Goal: Task Accomplishment & Management: Complete application form

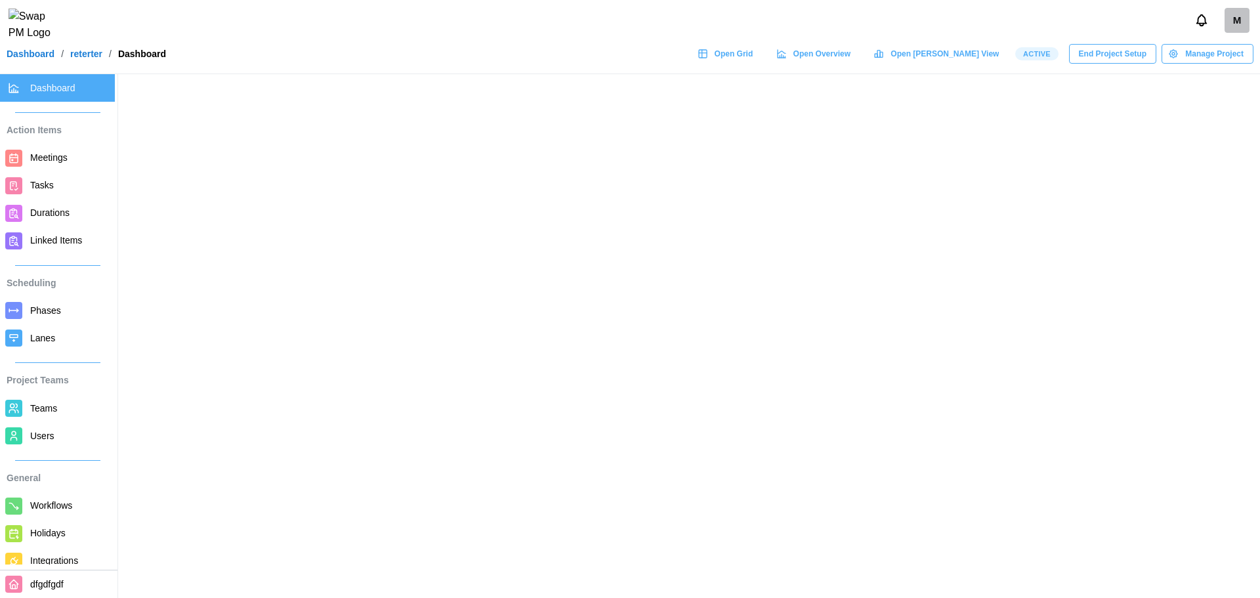
click at [1231, 30] on div "M" at bounding box center [1237, 20] width 25 height 25
click at [1239, 31] on div "M" at bounding box center [1237, 20] width 25 height 25
click at [1237, 30] on div "M" at bounding box center [1237, 20] width 25 height 25
click at [1072, 41] on div "M" at bounding box center [630, 20] width 1260 height 41
click at [1229, 24] on div "M" at bounding box center [1237, 20] width 25 height 25
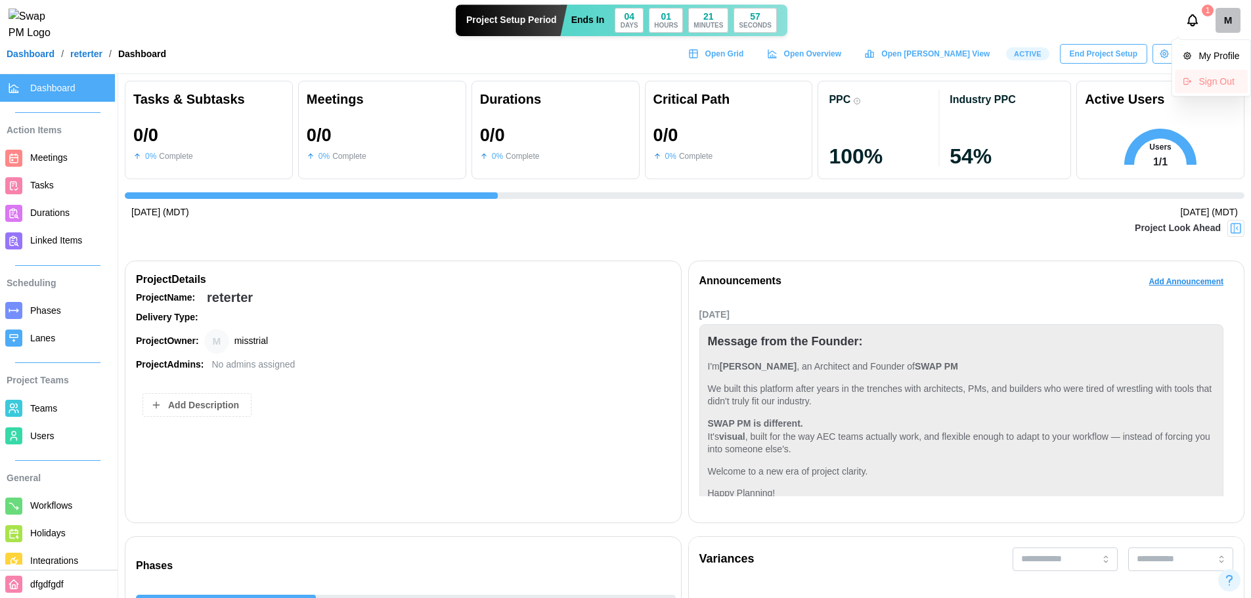
click at [1208, 79] on div "Sign Out" at bounding box center [1218, 81] width 41 height 11
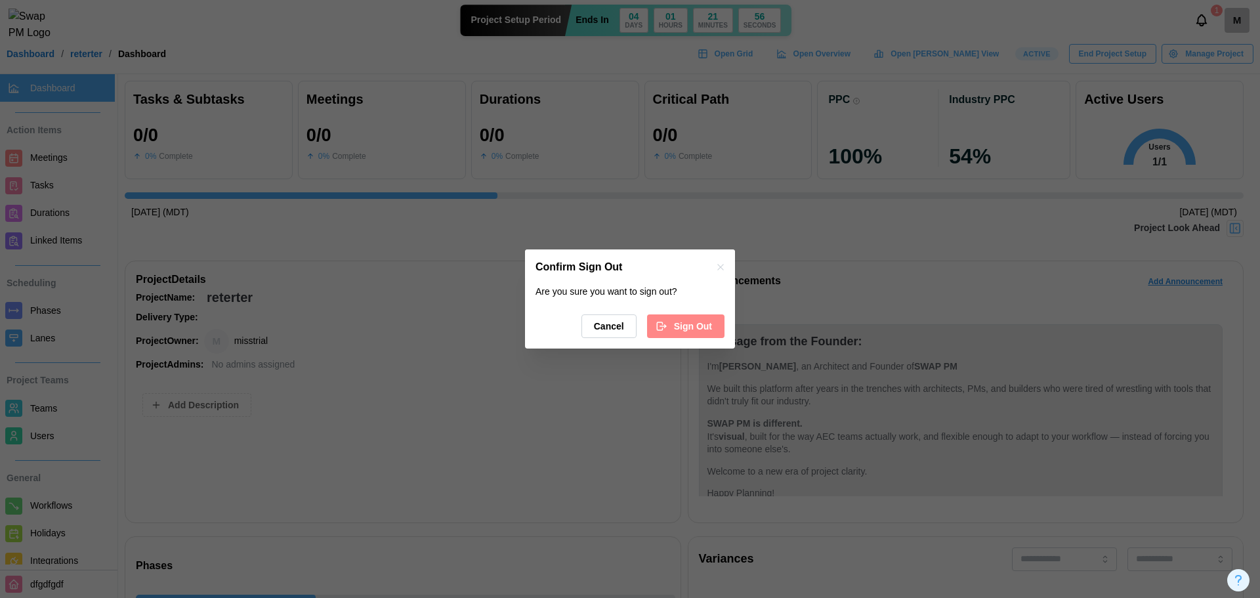
click at [708, 324] on span "Sign Out" at bounding box center [693, 326] width 38 height 22
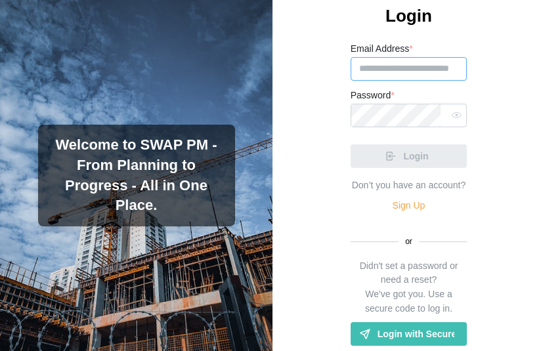
click at [389, 81] on input "Email Address *" at bounding box center [409, 69] width 117 height 24
paste input "**********"
type input "**********"
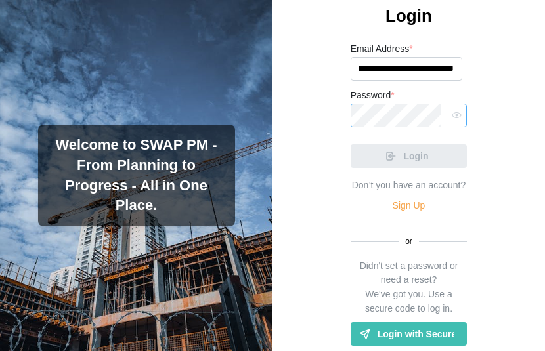
scroll to position [0, 0]
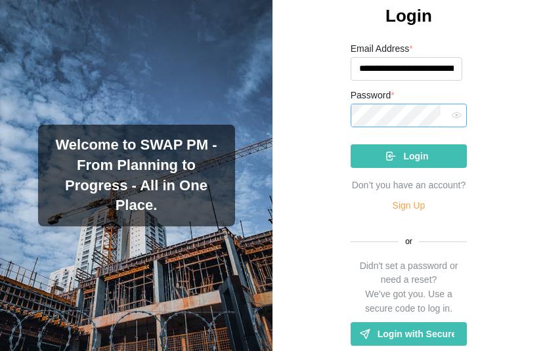
click at [351, 144] on button "Login" at bounding box center [409, 156] width 117 height 24
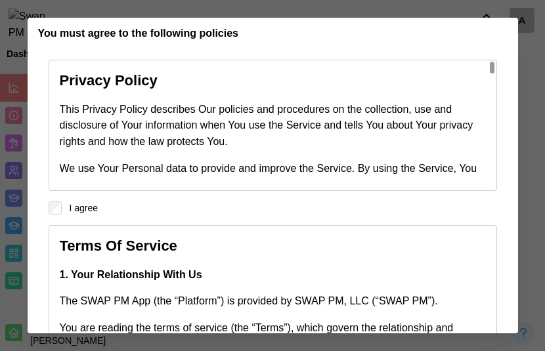
click at [63, 211] on label "I agree" at bounding box center [80, 208] width 37 height 13
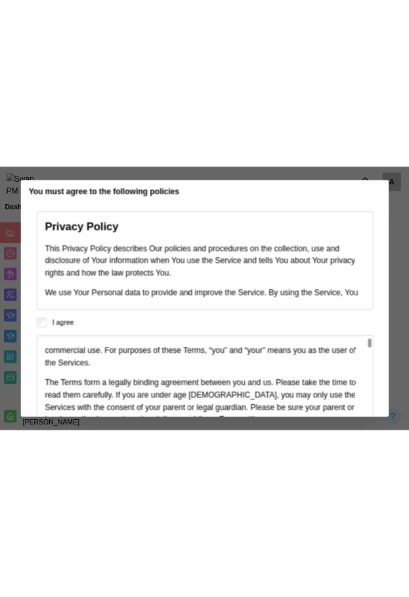
scroll to position [91, 0]
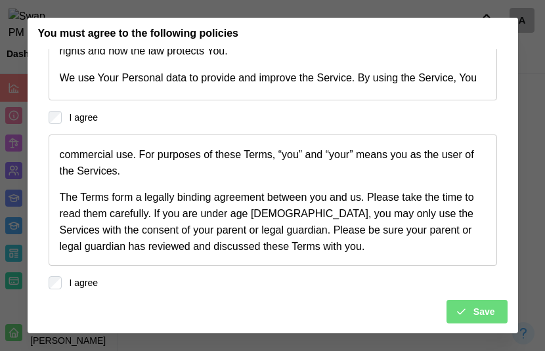
click at [473, 320] on span "Save" at bounding box center [484, 312] width 22 height 22
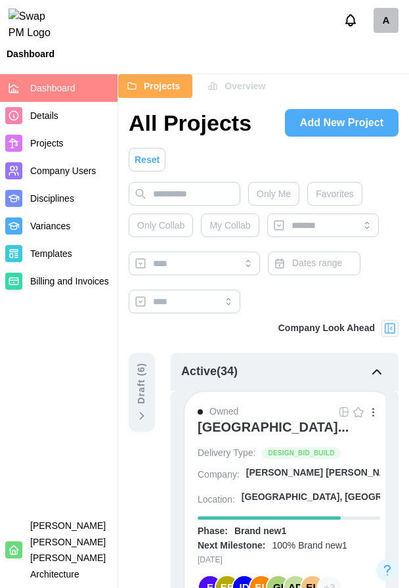
click at [239, 90] on span "Overview" at bounding box center [244, 86] width 41 height 22
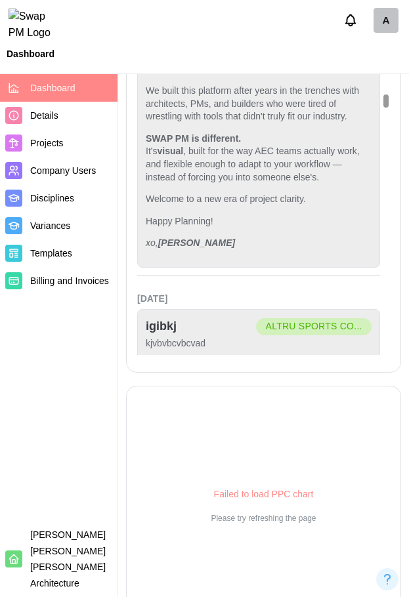
scroll to position [1628, 0]
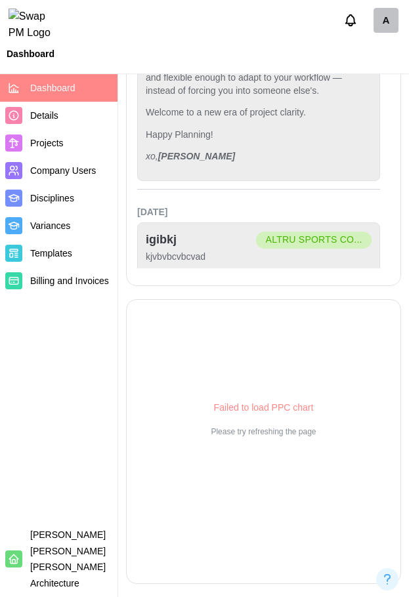
click at [265, 406] on div "Failed to load PPC chart" at bounding box center [264, 408] width 100 height 14
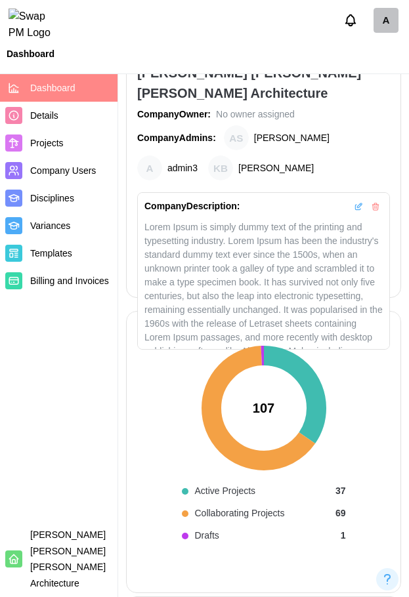
scroll to position [0, 0]
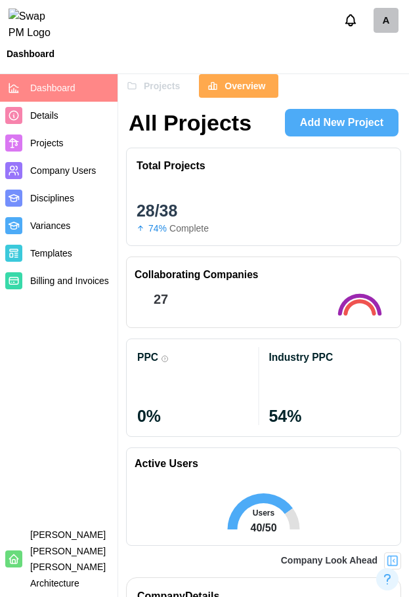
click at [170, 82] on span "Projects" at bounding box center [162, 86] width 36 height 22
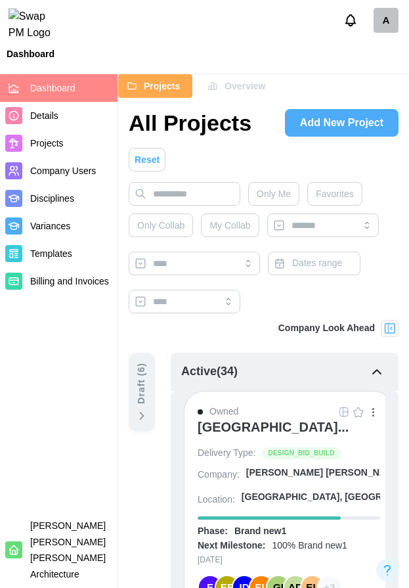
click at [333, 125] on span "Add New Project" at bounding box center [341, 123] width 83 height 26
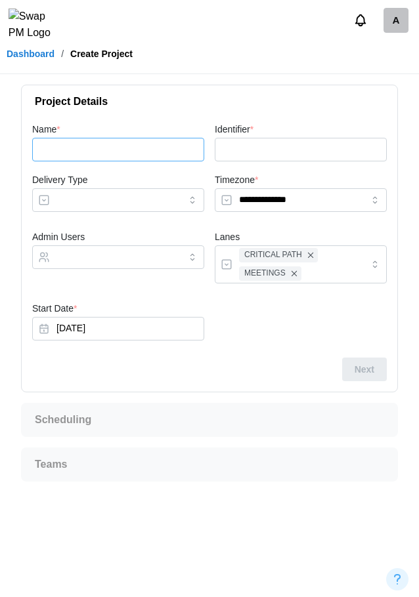
click at [78, 155] on input "Name *" at bounding box center [118, 150] width 172 height 24
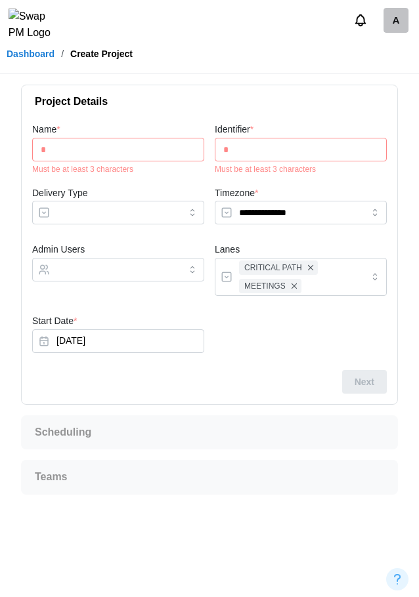
type input "*"
type input "**"
type input "***"
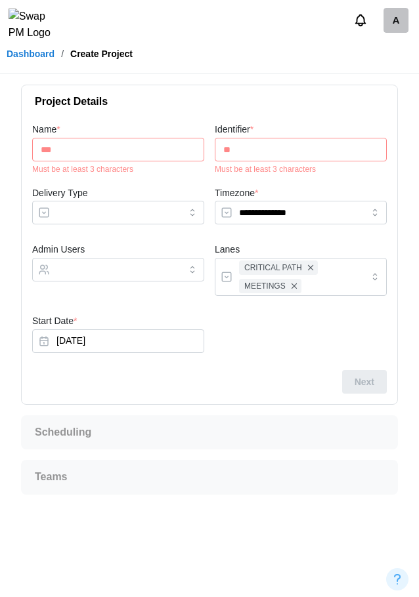
type input "***"
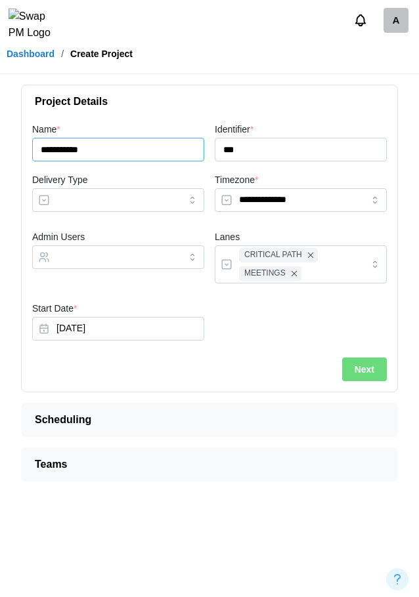
type input "**********"
click at [145, 206] on input "Delivery Type" at bounding box center [118, 200] width 172 height 24
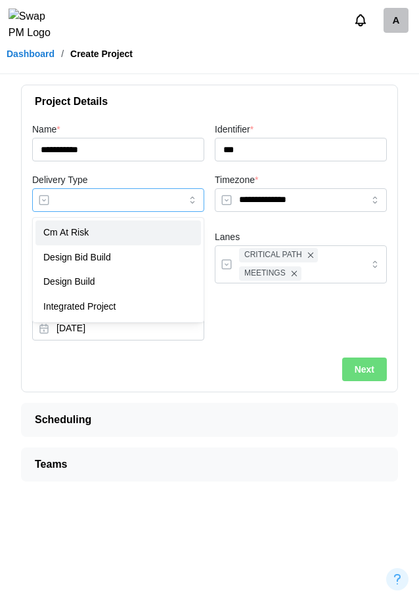
type input "**********"
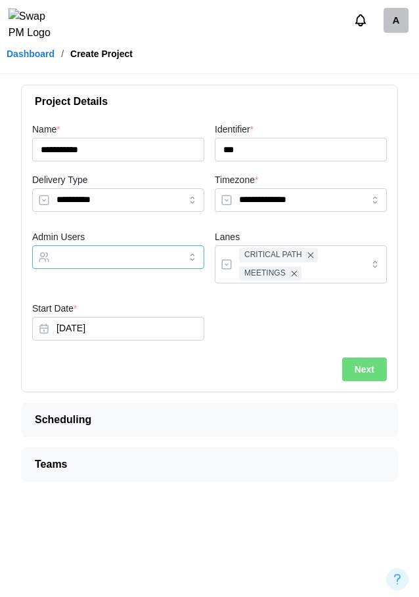
click at [120, 253] on input "Admin Users" at bounding box center [106, 257] width 100 height 11
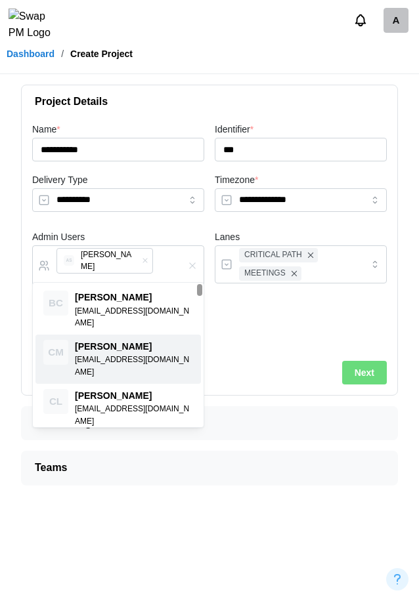
click at [385, 364] on button "Next" at bounding box center [364, 373] width 45 height 24
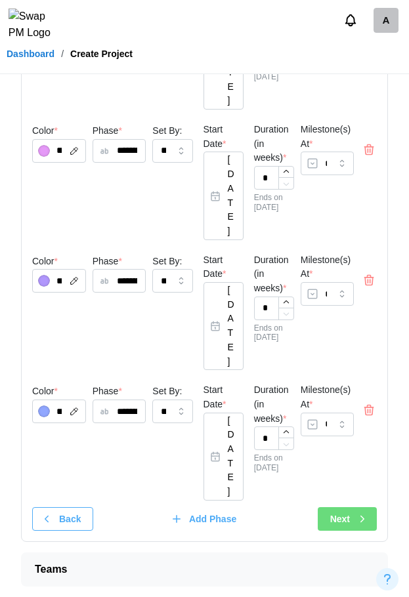
scroll to position [519, 0]
click at [360, 516] on icon "button" at bounding box center [362, 519] width 12 height 12
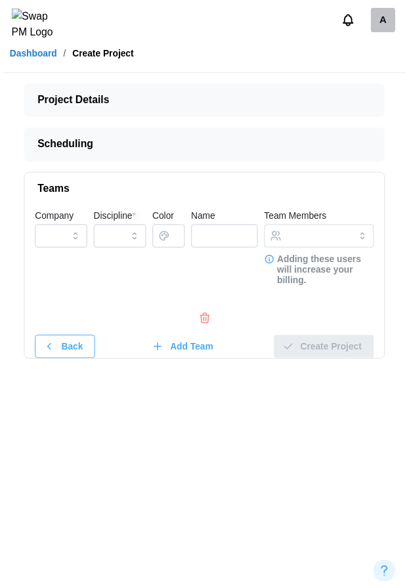
scroll to position [0, 0]
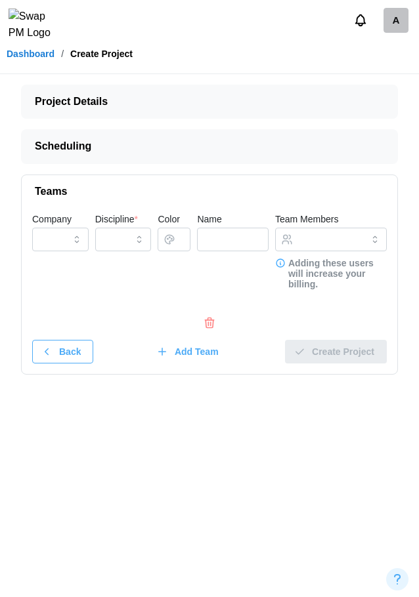
click at [211, 322] on icon "button" at bounding box center [211, 323] width 0 height 3
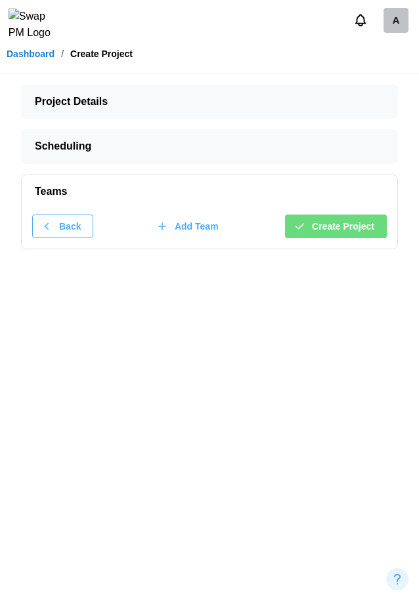
click at [359, 231] on span "Create Project" at bounding box center [343, 226] width 62 height 22
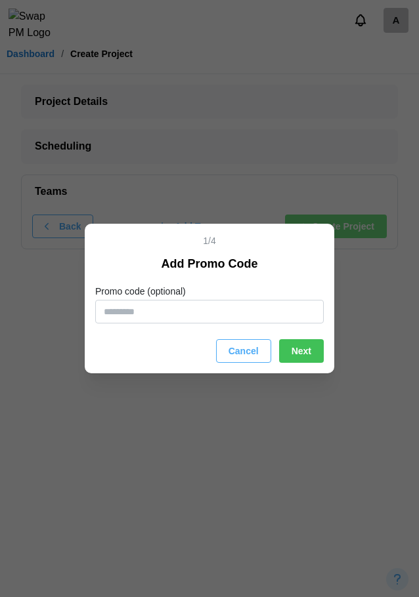
click at [240, 337] on div "Add Promo Code Promo code (optional) Cancel Next" at bounding box center [209, 309] width 228 height 108
click at [232, 359] on span "Cancel" at bounding box center [243, 351] width 30 height 22
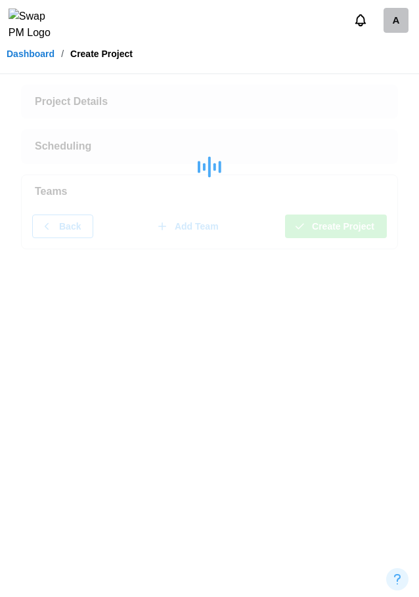
click at [33, 33] on img at bounding box center [35, 25] width 53 height 33
click at [19, 58] on link "Dashboard" at bounding box center [31, 53] width 48 height 9
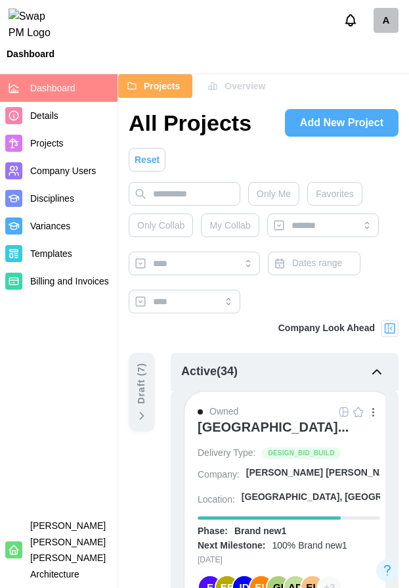
drag, startPoint x: 64, startPoint y: 453, endPoint x: 410, endPoint y: 484, distance: 347.4
click at [64, 453] on nav "Dashboard Details Projects Company Users Disciplines Variances Templates Billin…" at bounding box center [59, 330] width 118 height 513
click at [58, 380] on nav "Dashboard Details Projects Company Users Disciplines Variances Templates Billin…" at bounding box center [59, 330] width 118 height 513
click at [381, 369] on icon "button" at bounding box center [377, 372] width 16 height 16
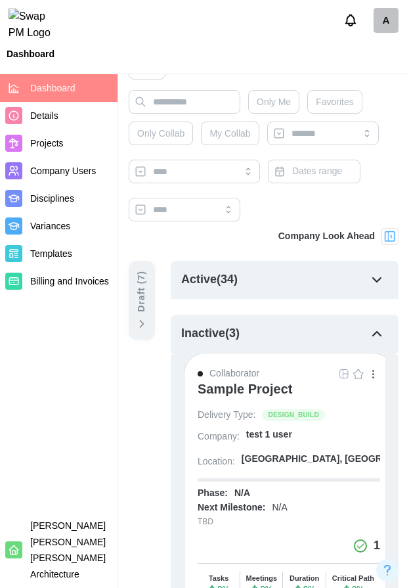
scroll to position [66, 0]
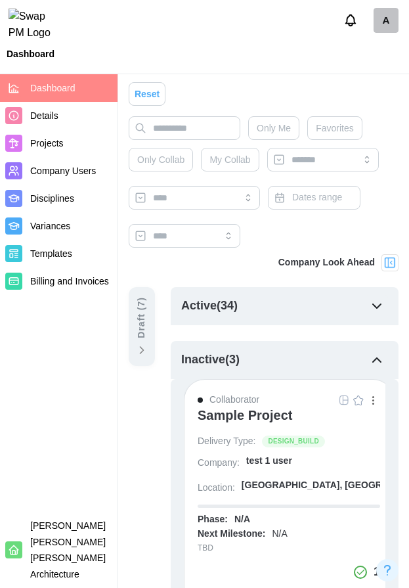
drag, startPoint x: 394, startPoint y: 359, endPoint x: 309, endPoint y: 383, distance: 88.7
click at [388, 360] on button "button" at bounding box center [377, 360] width 22 height 22
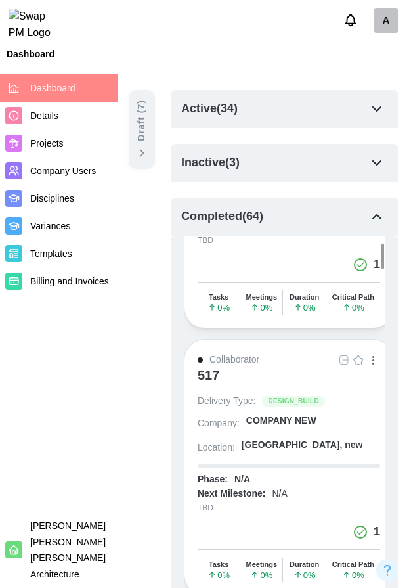
scroll to position [0, 0]
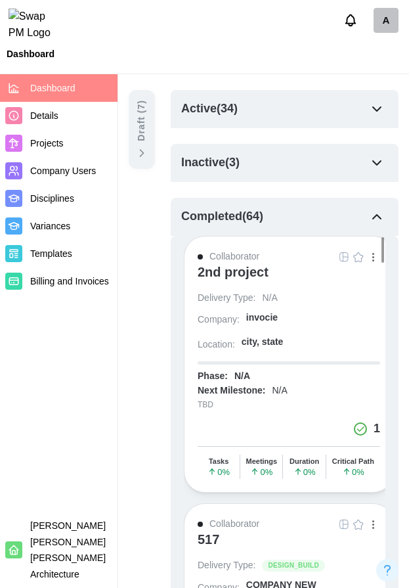
click at [145, 152] on icon at bounding box center [141, 152] width 13 height 13
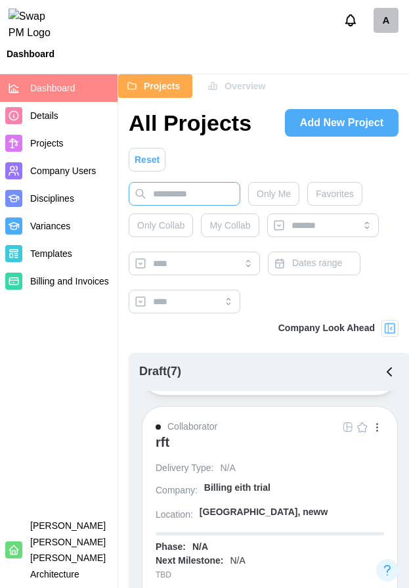
click at [156, 195] on input "text" at bounding box center [185, 194] width 112 height 24
type input "******"
click at [175, 221] on span "Only Collab" at bounding box center [160, 225] width 47 height 22
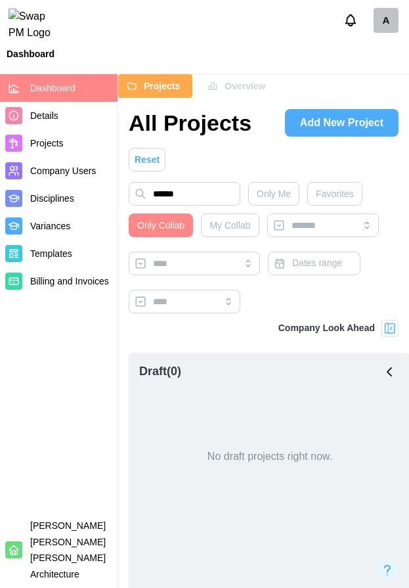
click at [385, 372] on icon "button" at bounding box center [389, 372] width 16 height 16
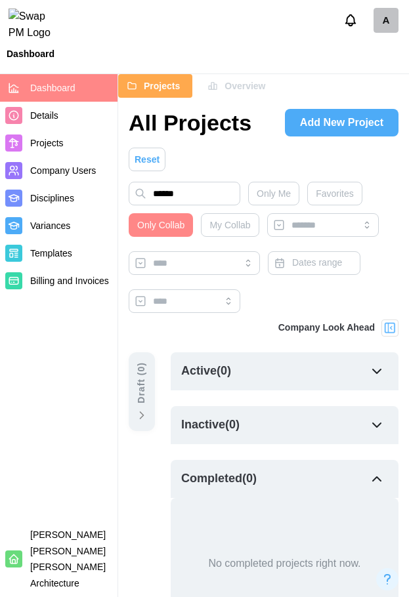
click at [152, 160] on span "Reset" at bounding box center [147, 159] width 25 height 22
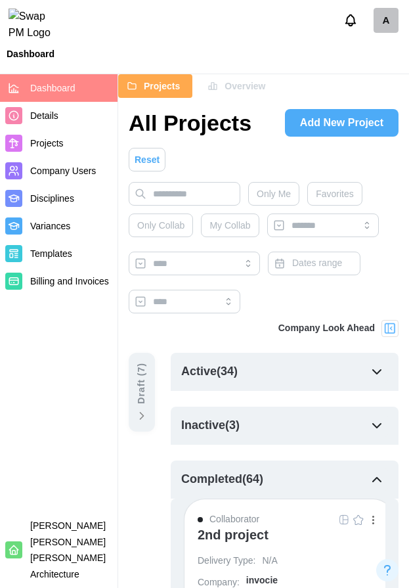
click at [68, 440] on nav "Dashboard Details Projects Company Users Disciplines Variances Templates Billin…" at bounding box center [59, 330] width 118 height 513
click at [189, 189] on input "text" at bounding box center [185, 194] width 112 height 24
paste input "**********"
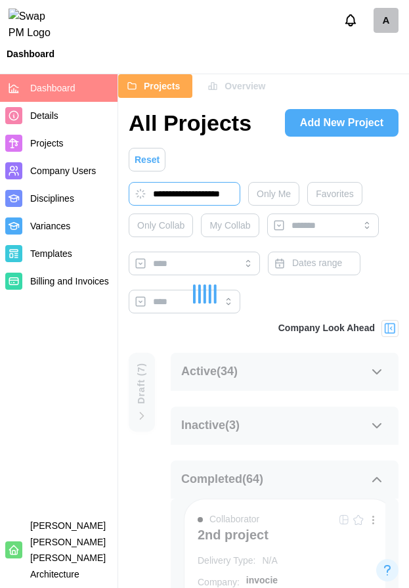
type input "**********"
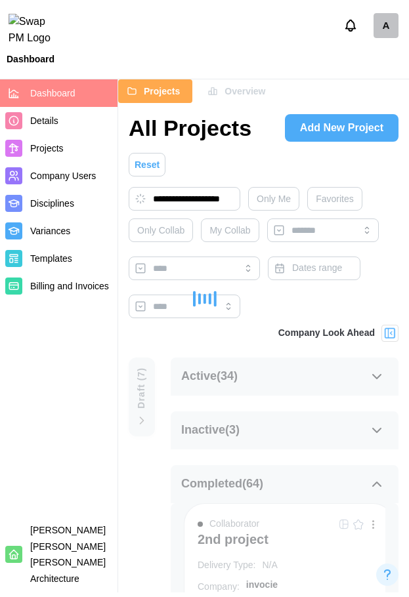
scroll to position [0, 0]
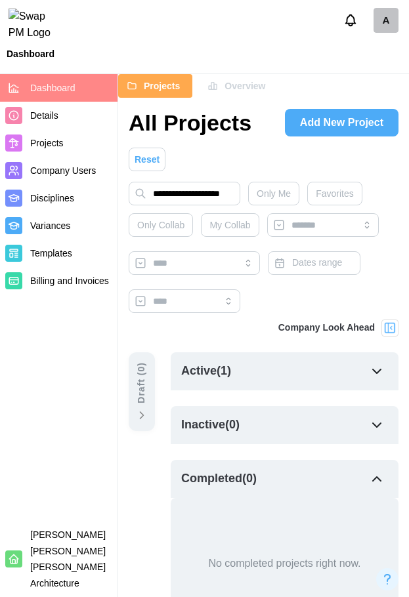
click at [297, 370] on div "Active ( 1 )" at bounding box center [285, 372] width 228 height 38
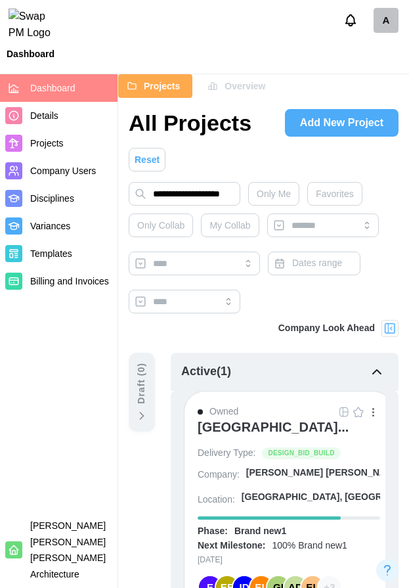
drag, startPoint x: 36, startPoint y: 361, endPoint x: 2, endPoint y: 360, distance: 34.1
click at [36, 361] on nav "Dashboard Details Projects Company Users Disciplines Variances Templates Billin…" at bounding box center [59, 330] width 118 height 513
click at [150, 161] on span "Reset" at bounding box center [147, 159] width 25 height 22
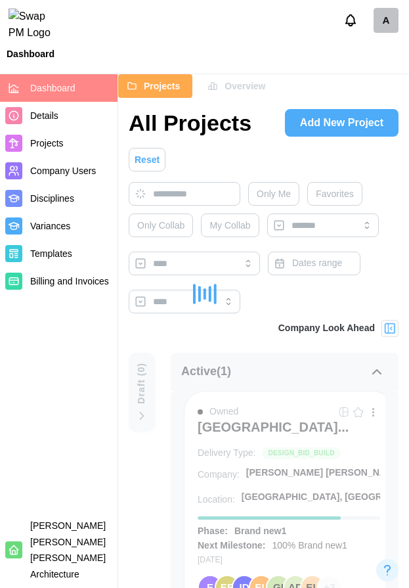
click at [80, 339] on nav "Dashboard Details Projects Company Users Disciplines Variances Templates Billin…" at bounding box center [59, 330] width 118 height 513
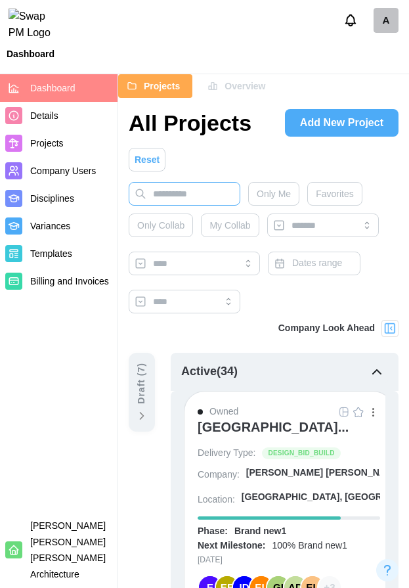
click at [196, 200] on input "text" at bounding box center [185, 194] width 112 height 24
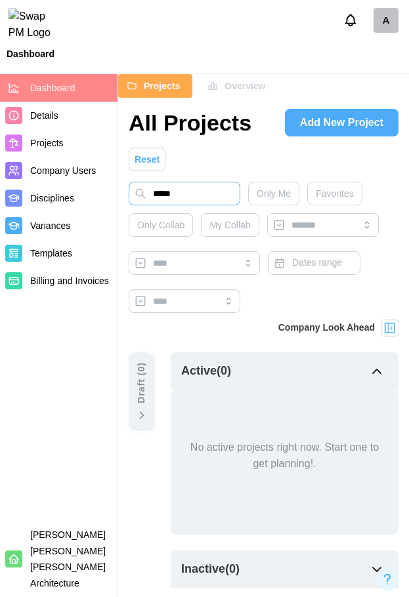
type input "*****"
click at [130, 156] on button "Reset" at bounding box center [147, 160] width 37 height 24
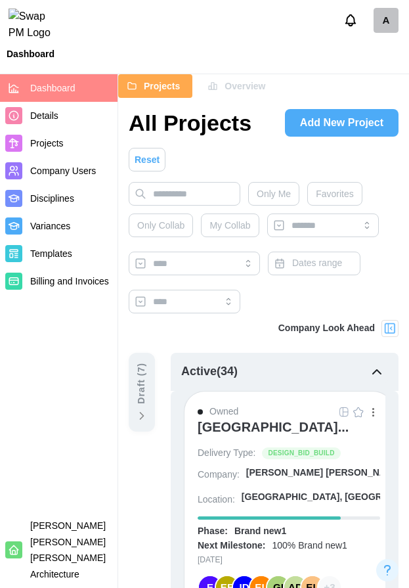
drag, startPoint x: 281, startPoint y: 182, endPoint x: 0, endPoint y: 276, distance: 296.2
click at [281, 182] on button "Only Me" at bounding box center [273, 194] width 51 height 24
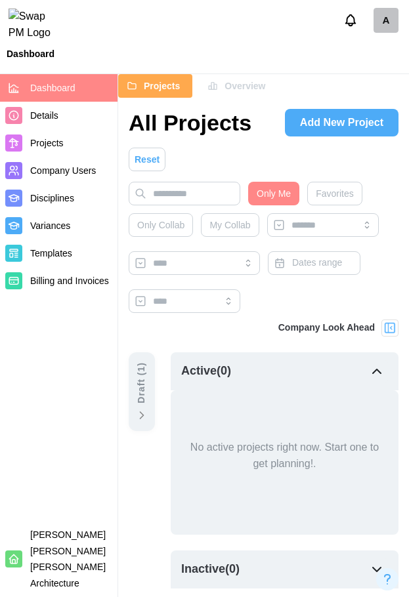
click at [284, 201] on span "Only Me" at bounding box center [274, 193] width 34 height 22
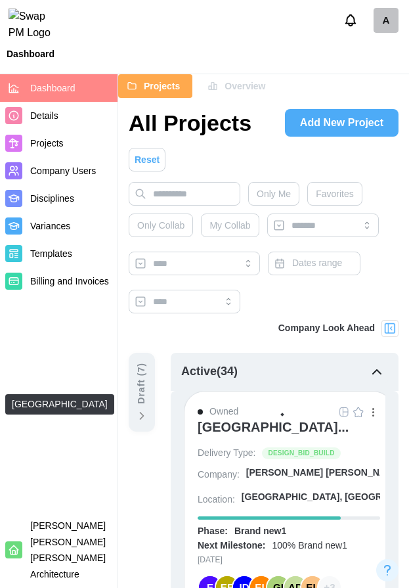
click at [228, 430] on div "[GEOGRAPHIC_DATA]..." at bounding box center [273, 427] width 151 height 16
click at [94, 335] on nav "Dashboard Details Projects Company Users Disciplines Variances Templates Billin…" at bounding box center [59, 330] width 118 height 513
click at [263, 200] on span "Only Me" at bounding box center [274, 193] width 34 height 22
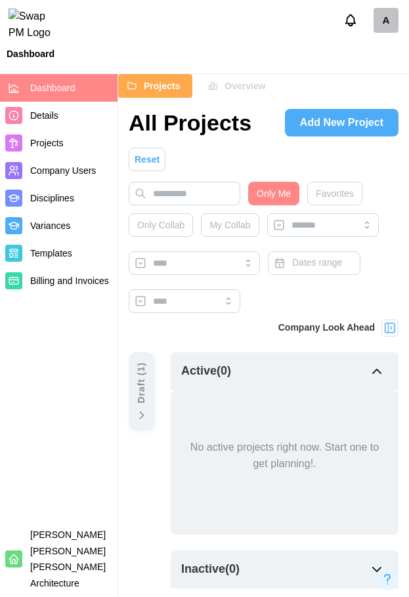
drag, startPoint x: 278, startPoint y: 195, endPoint x: 222, endPoint y: 215, distance: 60.0
click at [278, 195] on span "Only Me" at bounding box center [274, 193] width 34 height 22
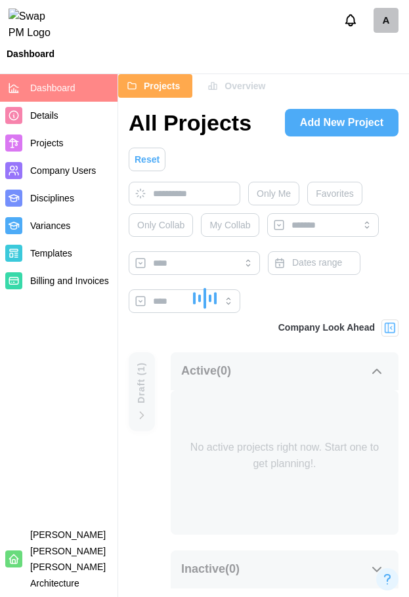
click at [77, 447] on nav "Dashboard Details Projects Company Users Disciplines Variances Templates Billin…" at bounding box center [59, 335] width 118 height 523
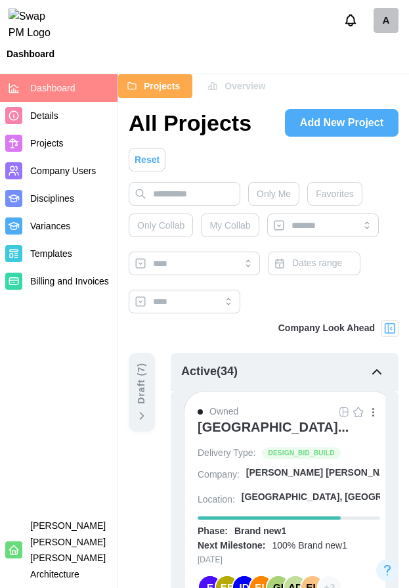
click at [326, 196] on span "Favorites" at bounding box center [335, 193] width 38 height 22
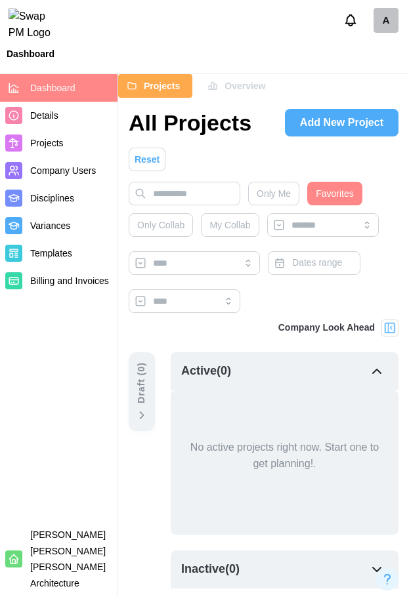
click at [322, 194] on span "Favorites" at bounding box center [335, 193] width 38 height 22
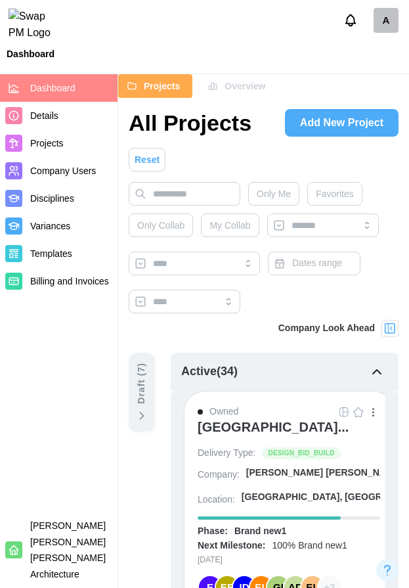
click at [360, 414] on img "button" at bounding box center [358, 411] width 11 height 11
click at [322, 208] on div "Only Me Favorites Only Collab My Collab Dates range" at bounding box center [264, 251] width 270 height 138
click at [325, 200] on span "Favorites" at bounding box center [335, 193] width 38 height 22
click at [320, 187] on span "Favorites" at bounding box center [335, 193] width 38 height 22
click at [137, 35] on div "A" at bounding box center [204, 20] width 409 height 41
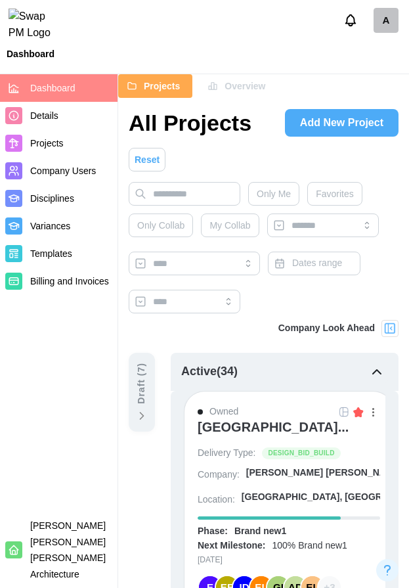
click at [161, 228] on span "Only Collab" at bounding box center [160, 225] width 47 height 22
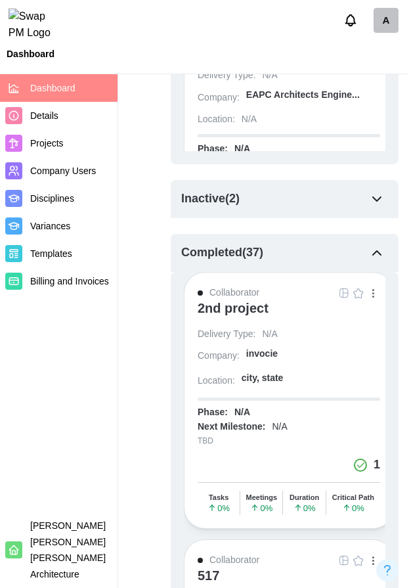
scroll to position [919, 0]
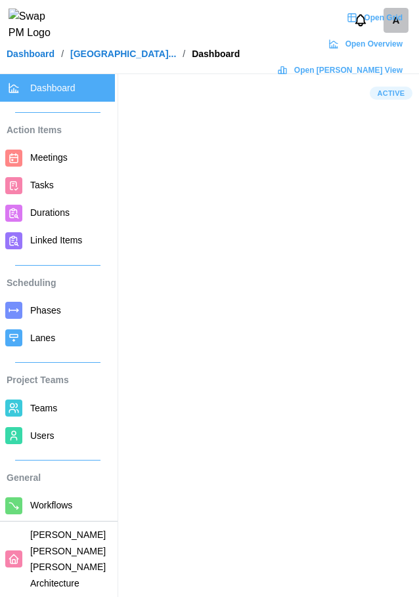
click at [29, 431] on link "Users" at bounding box center [57, 436] width 115 height 28
